Goal: Transaction & Acquisition: Purchase product/service

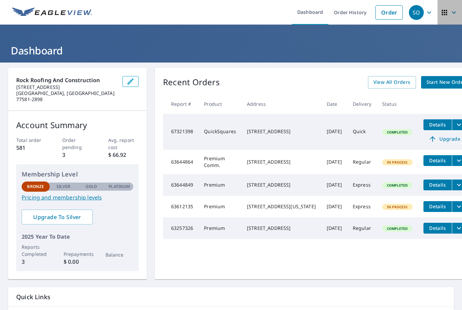
click at [452, 14] on icon "button" at bounding box center [454, 12] width 8 height 8
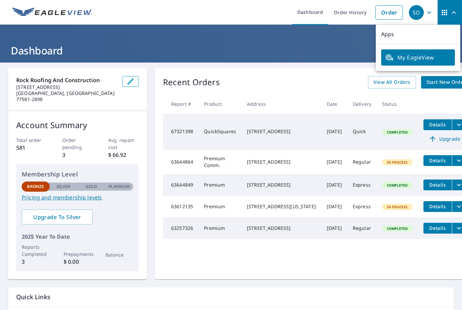
click at [432, 14] on icon "button" at bounding box center [429, 12] width 8 height 8
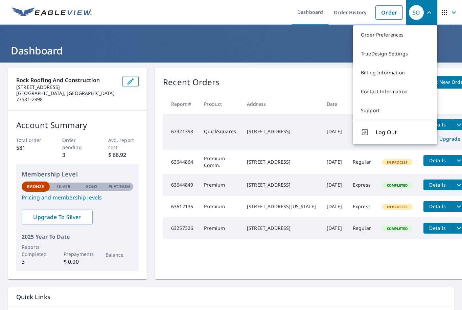
click at [446, 15] on icon "button" at bounding box center [444, 12] width 5 height 5
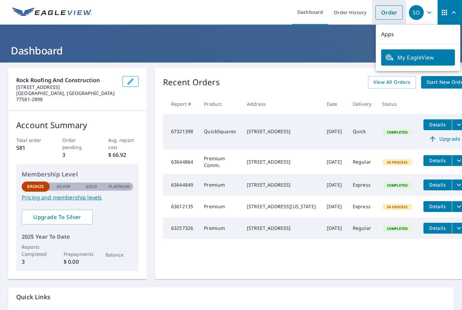
click at [394, 19] on link "Order" at bounding box center [389, 12] width 27 height 14
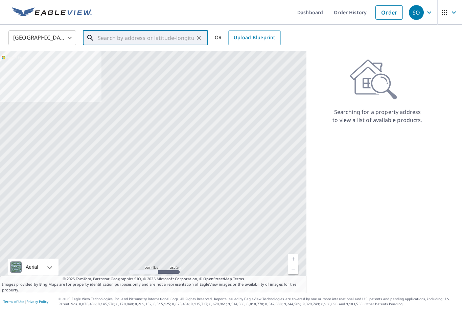
click at [108, 38] on input "text" at bounding box center [146, 37] width 96 height 19
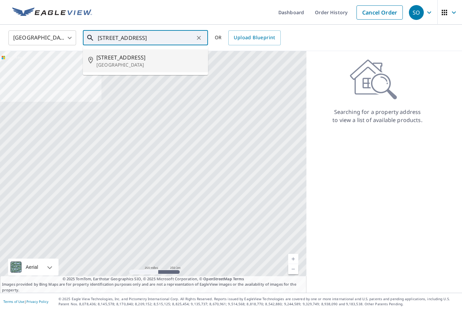
click at [114, 54] on span "[STREET_ADDRESS]" at bounding box center [149, 57] width 106 height 8
type input "[STREET_ADDRESS][PERSON_NAME]"
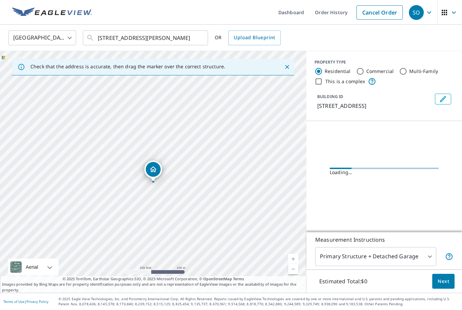
scroll to position [22, 0]
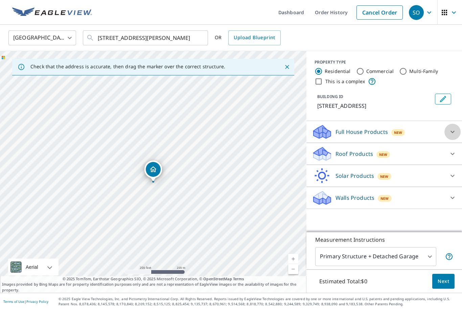
click at [448, 124] on div at bounding box center [453, 132] width 16 height 16
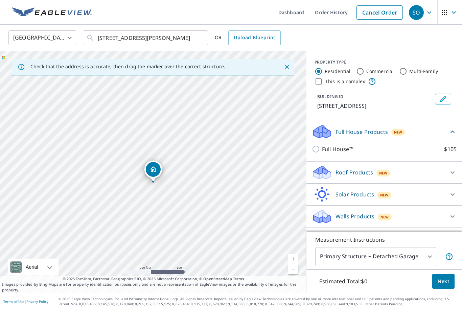
click at [452, 164] on div at bounding box center [453, 172] width 16 height 16
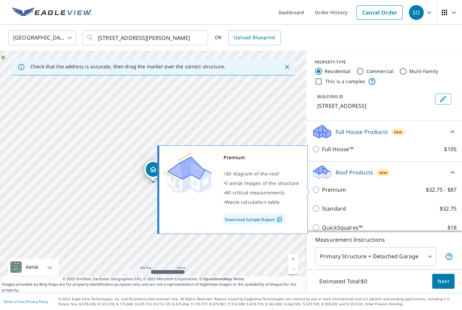
click at [326, 186] on p "Premium" at bounding box center [334, 190] width 24 height 8
click at [322, 186] on input "Premium $32.75 - $87" at bounding box center [317, 190] width 10 height 8
checkbox input "true"
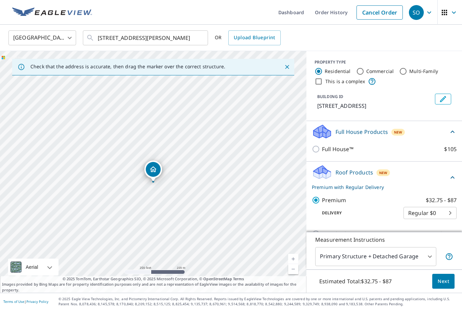
click at [418, 193] on body "SO SO Dashboard Order History Cancel Order SO [GEOGRAPHIC_DATA] [GEOGRAPHIC_DAT…" at bounding box center [231, 155] width 462 height 310
click at [416, 217] on li "3 Hour $42.25" at bounding box center [430, 216] width 53 height 12
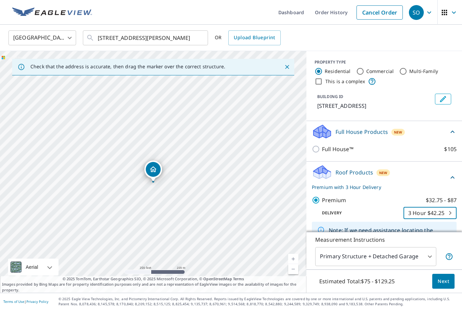
click at [367, 204] on div "Delivery 3 Hour $42.25 7 ​" at bounding box center [384, 211] width 145 height 15
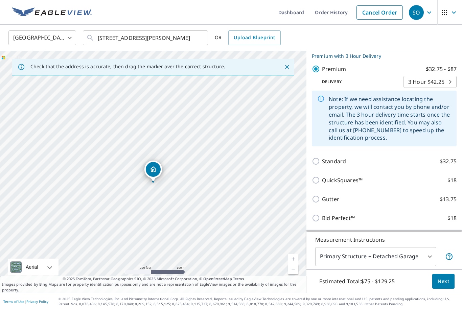
scroll to position [133, 0]
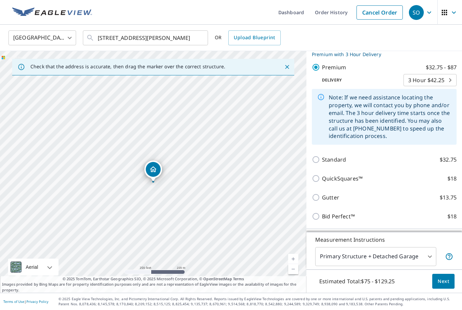
click at [427, 57] on body "SO SO Dashboard Order History Cancel Order SO [GEOGRAPHIC_DATA] [GEOGRAPHIC_DAT…" at bounding box center [231, 155] width 462 height 310
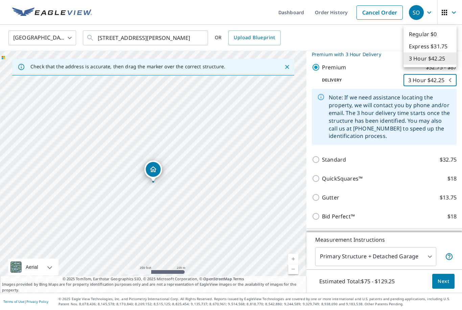
click at [430, 49] on li "Express $31.75" at bounding box center [430, 46] width 53 height 12
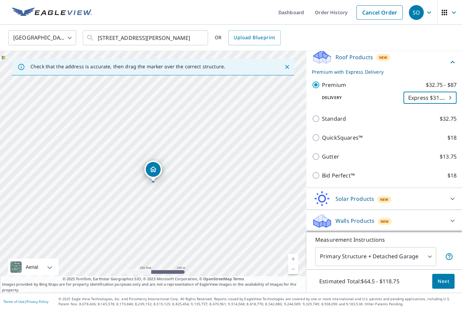
type input "4"
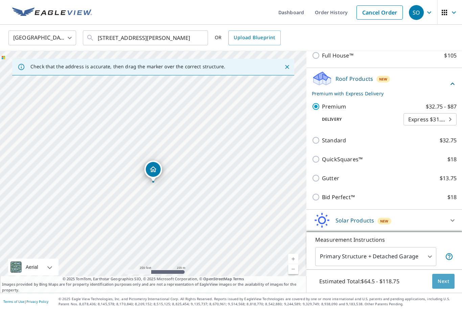
click at [445, 285] on span "Next" at bounding box center [444, 281] width 12 height 8
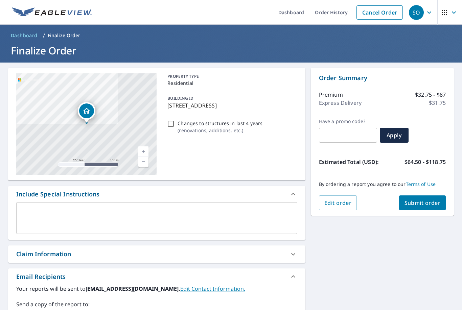
drag, startPoint x: 419, startPoint y: 186, endPoint x: 0, endPoint y: -22, distance: 467.8
click at [419, 196] on button "Submit order" at bounding box center [422, 203] width 47 height 15
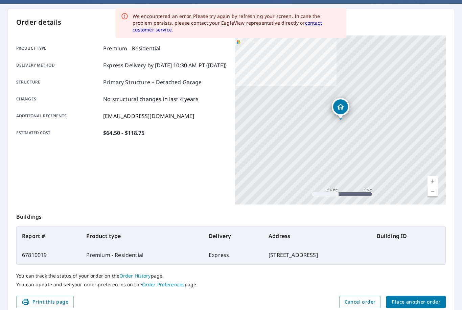
scroll to position [61, 0]
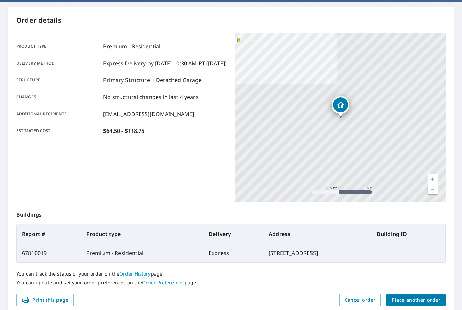
click at [417, 296] on span "Place another order" at bounding box center [416, 300] width 49 height 8
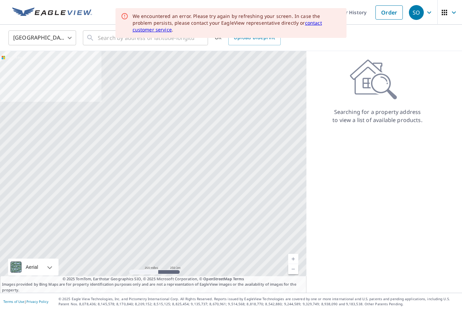
click at [85, 25] on div "United States [GEOGRAPHIC_DATA] ​ ​ OR Upload Blueprint" at bounding box center [231, 38] width 462 height 26
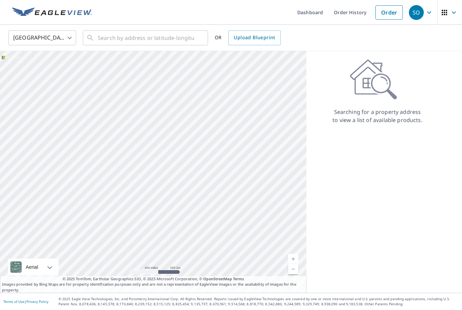
click at [96, 30] on div "​" at bounding box center [145, 37] width 125 height 15
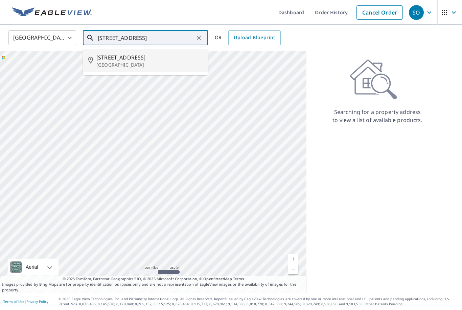
click at [138, 49] on li "[STREET_ADDRESS][PERSON_NAME]" at bounding box center [145, 60] width 125 height 23
type input "[STREET_ADDRESS][PERSON_NAME]"
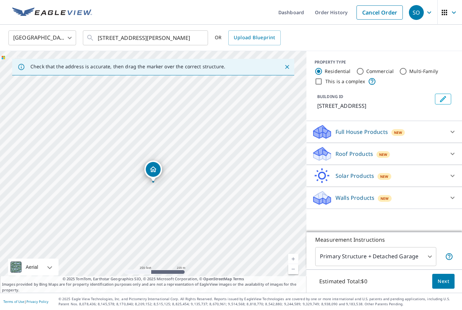
click at [434, 146] on div "Roof Products New" at bounding box center [378, 154] width 133 height 16
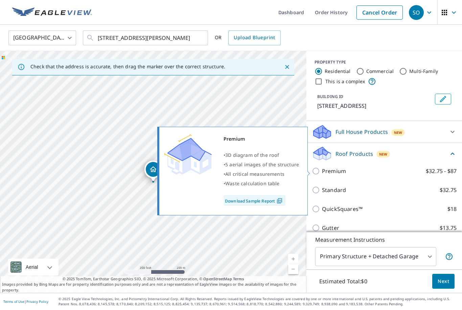
click at [327, 167] on p "Premium" at bounding box center [334, 171] width 24 height 8
click at [322, 167] on input "Premium $32.75 - $87" at bounding box center [317, 171] width 10 height 8
checkbox input "true"
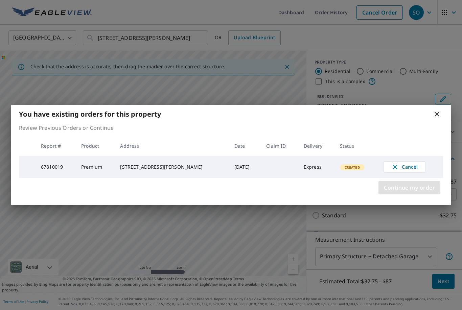
click at [408, 189] on span "Continue my order" at bounding box center [409, 187] width 51 height 9
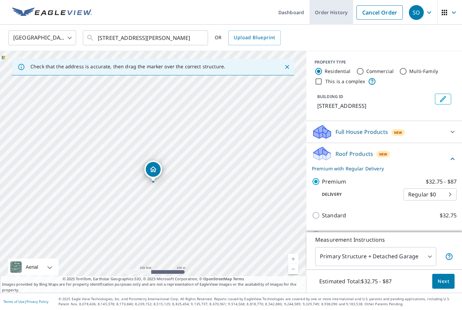
click at [319, 2] on link "Order History" at bounding box center [332, 12] width 44 height 25
